Goal: Task Accomplishment & Management: Complete application form

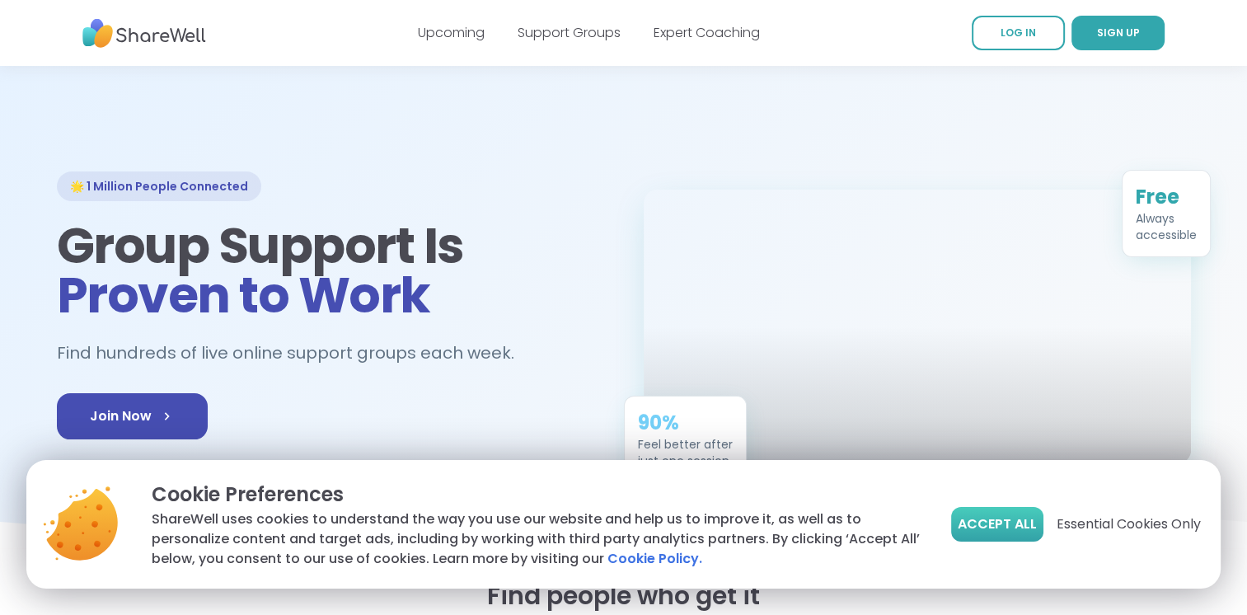
click at [996, 523] on span "Accept All" at bounding box center [997, 524] width 79 height 20
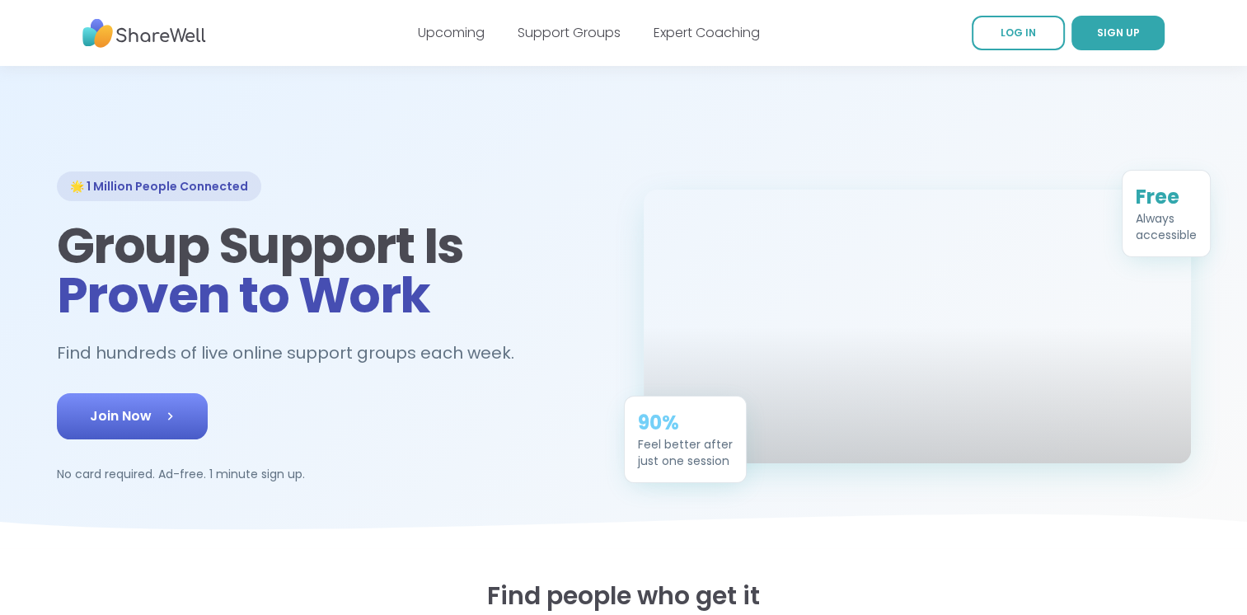
click at [151, 408] on span "Join Now" at bounding box center [132, 416] width 85 height 20
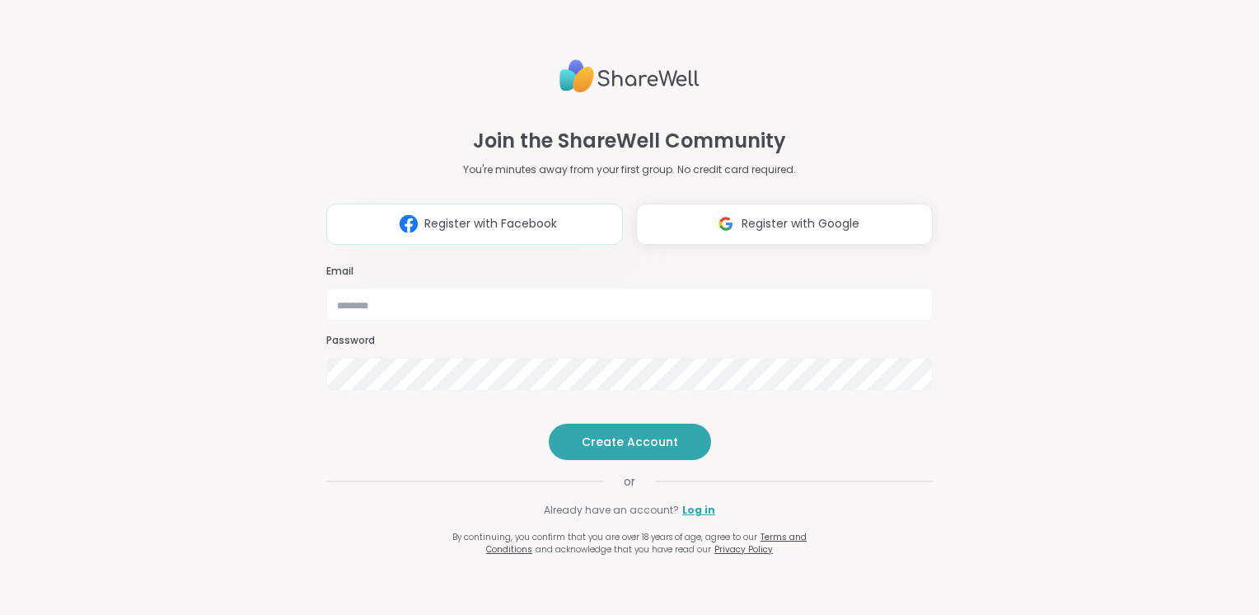
click at [498, 215] on span "Register with Facebook" at bounding box center [490, 223] width 133 height 17
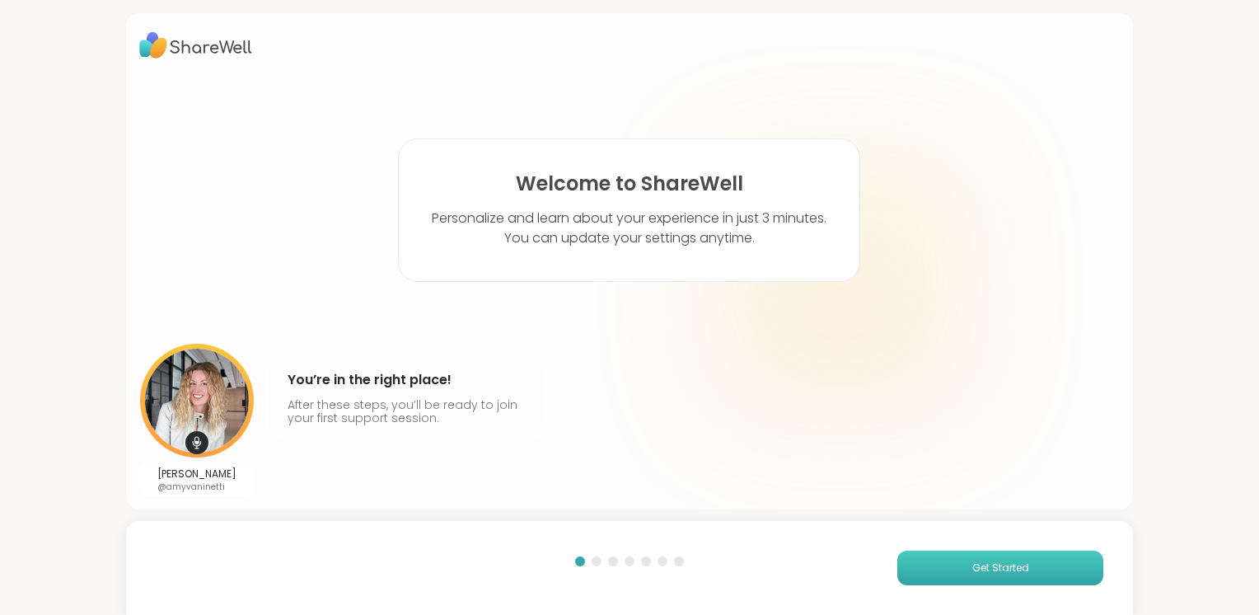
click at [943, 565] on button "Get Started" at bounding box center [1001, 568] width 206 height 35
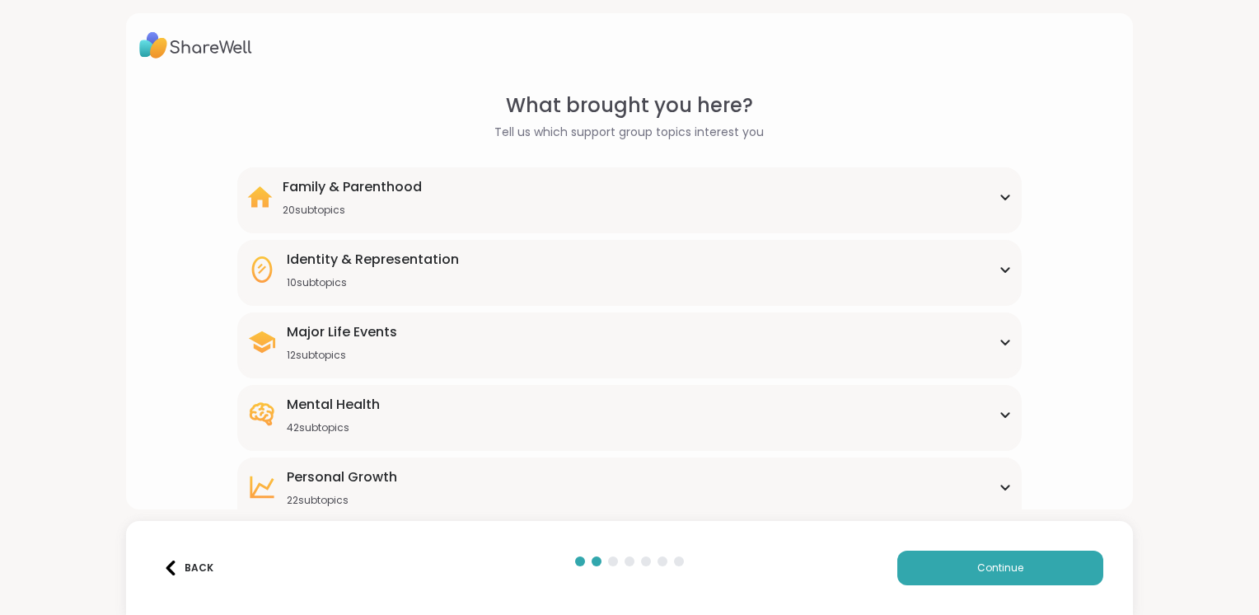
click at [999, 197] on icon at bounding box center [1005, 197] width 13 height 8
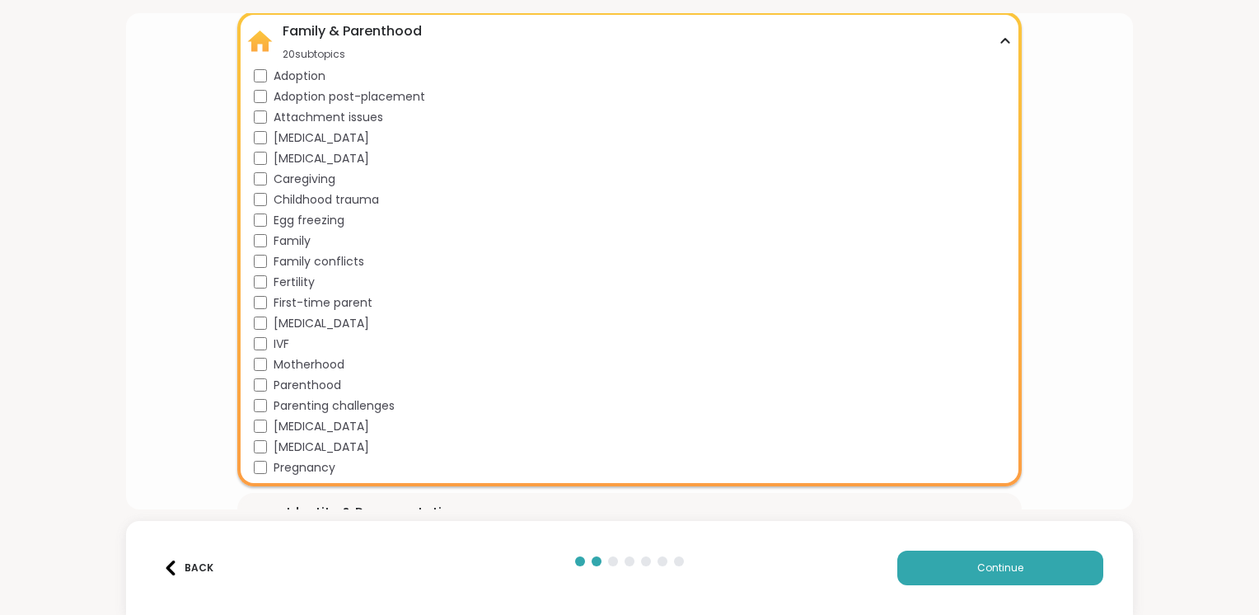
scroll to position [157, 0]
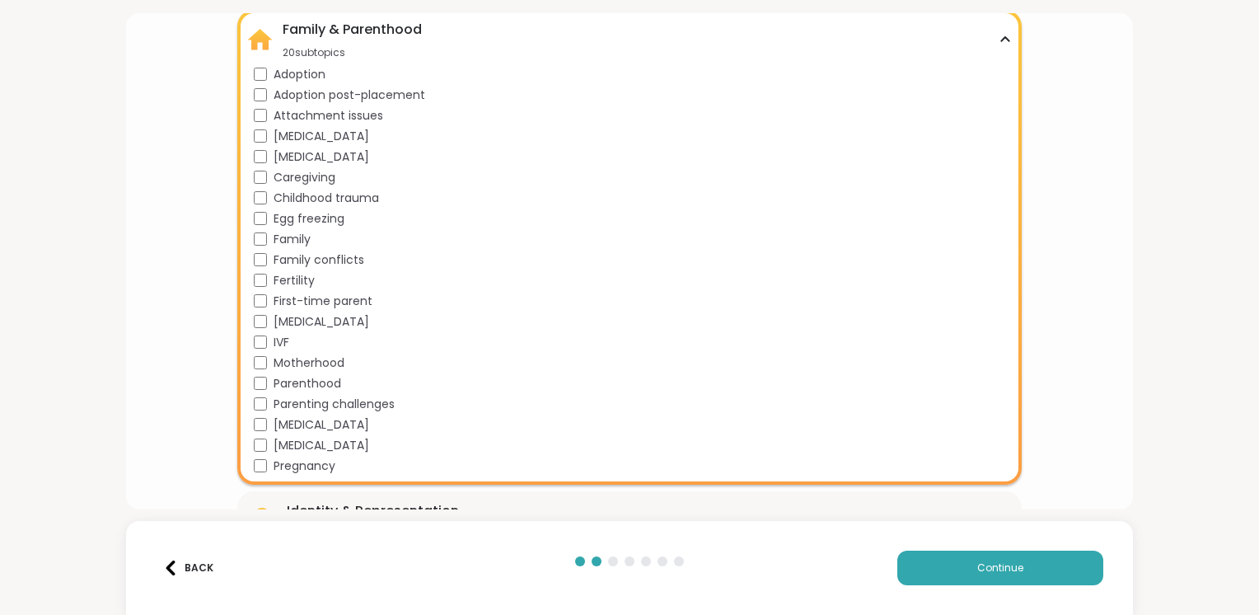
click at [999, 39] on icon at bounding box center [1005, 39] width 13 height 8
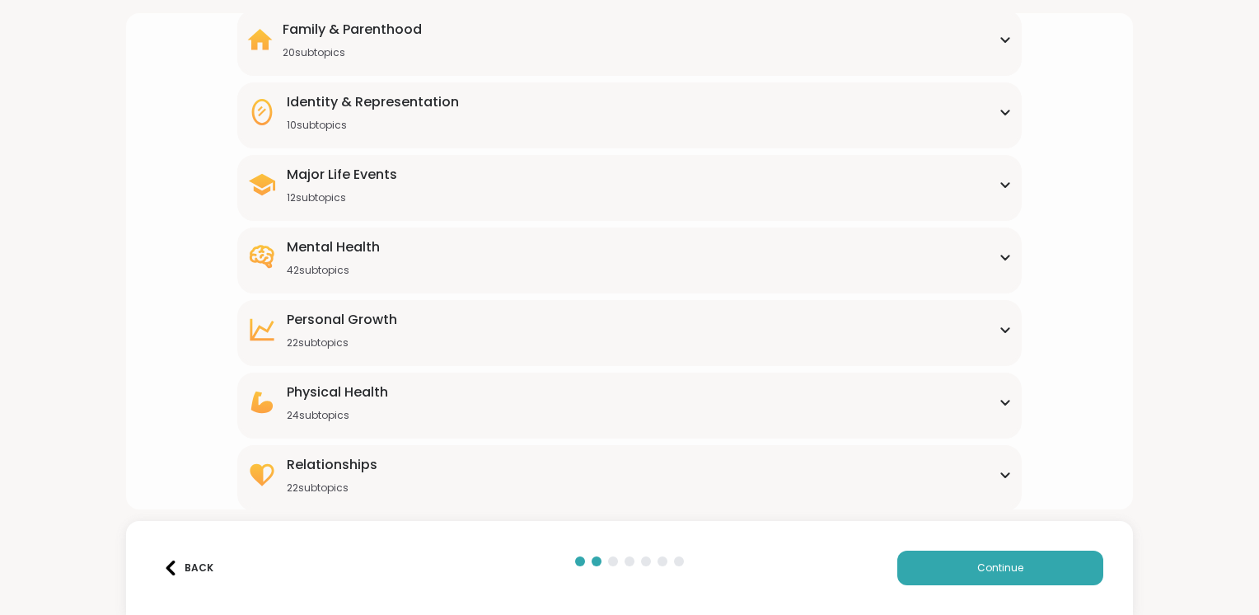
click at [997, 106] on div "Identity & Representation 10 subtopics" at bounding box center [629, 112] width 765 height 40
